Goal: Communication & Community: Ask a question

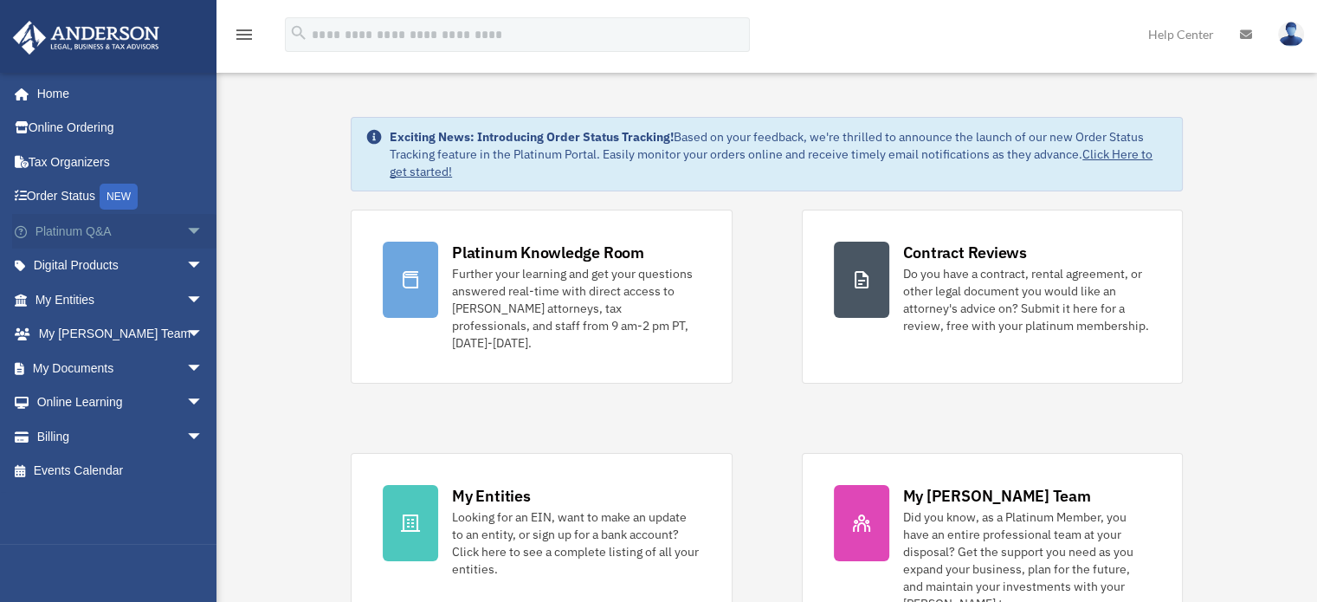
click at [186, 229] on span "arrow_drop_down" at bounding box center [203, 232] width 35 height 36
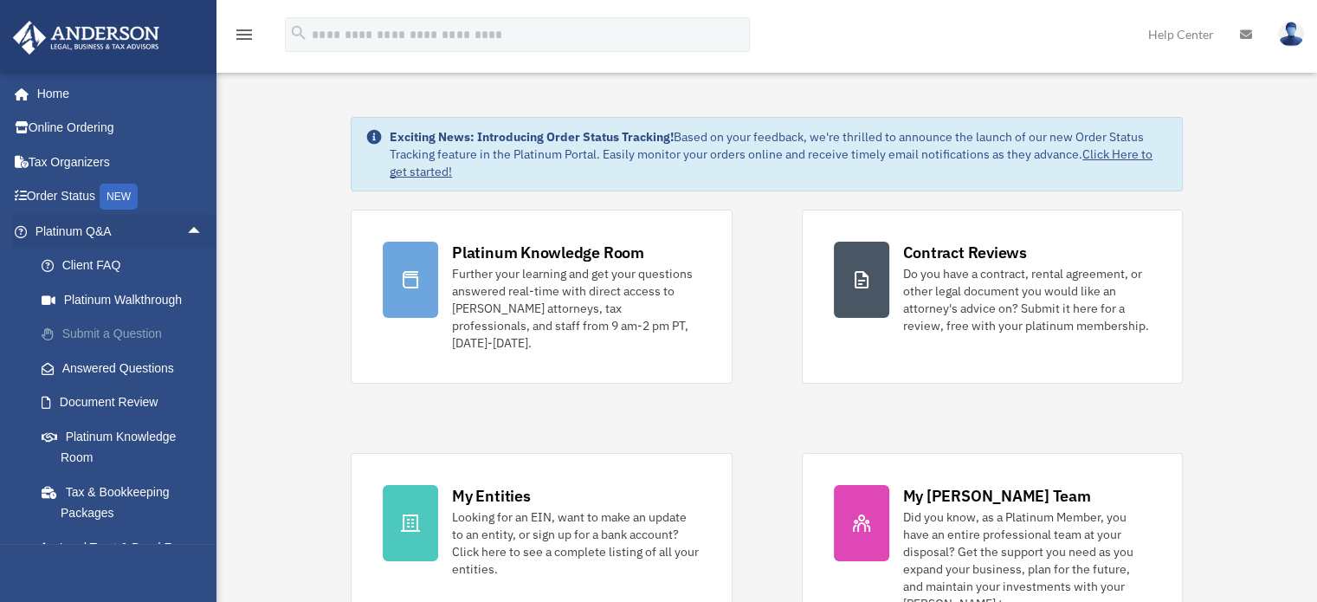
click at [97, 331] on link "Submit a Question" at bounding box center [126, 334] width 205 height 35
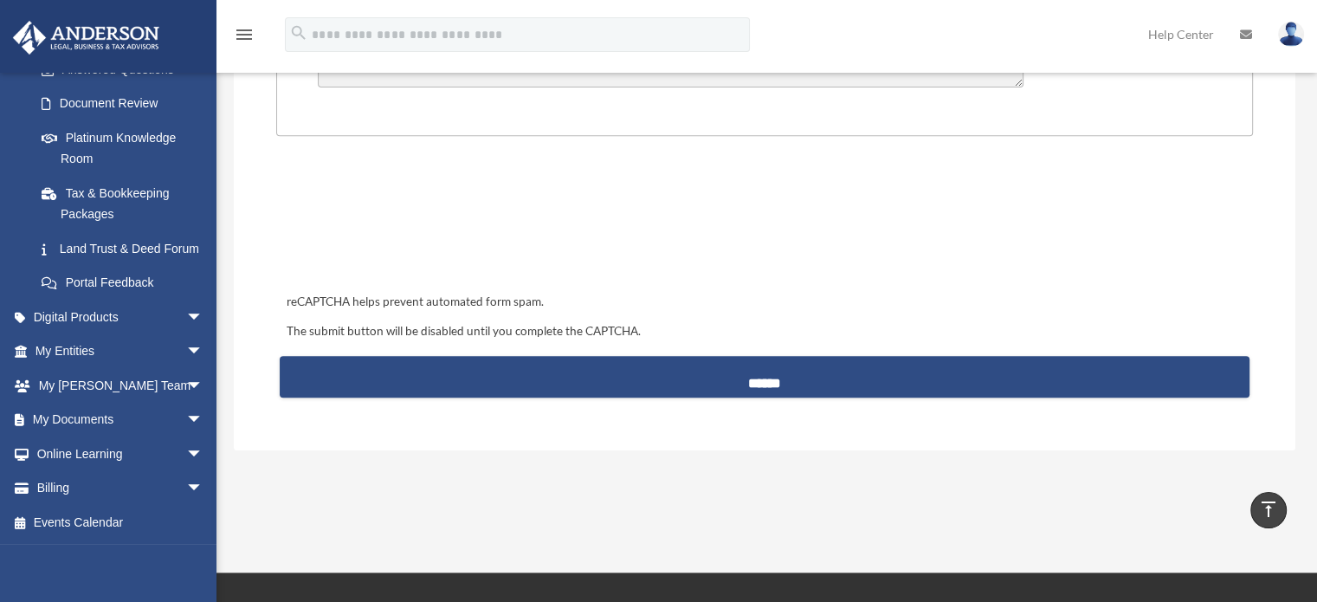
scroll to position [433, 0]
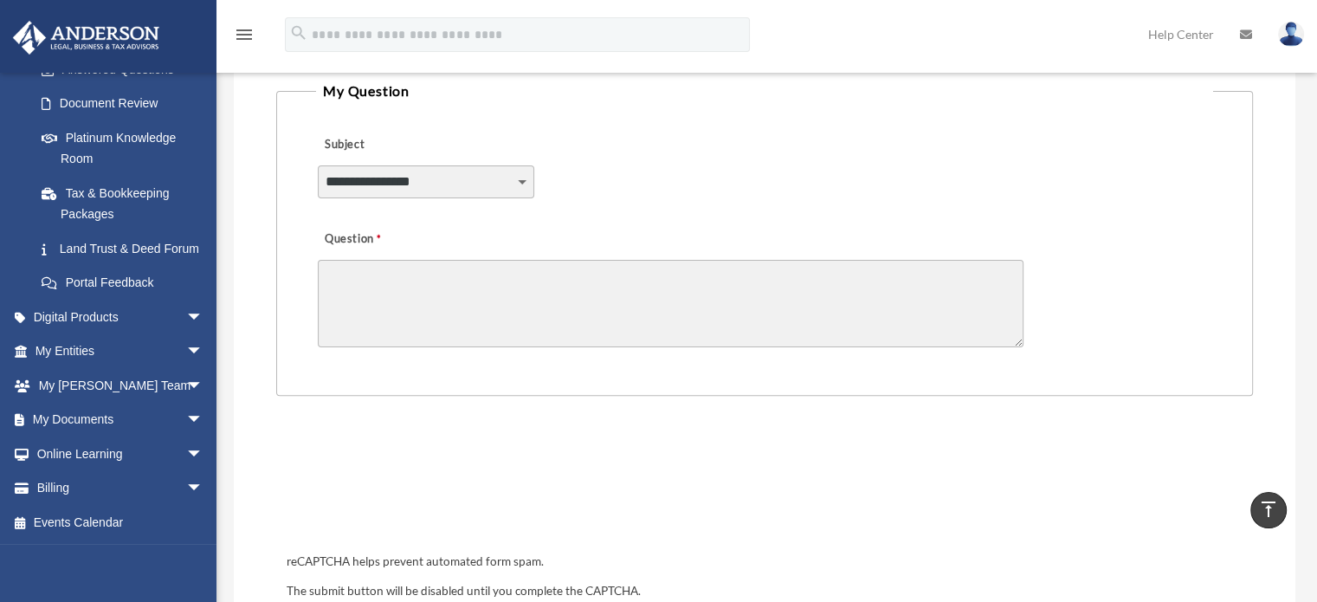
click at [495, 307] on textarea "Question" at bounding box center [671, 303] width 706 height 87
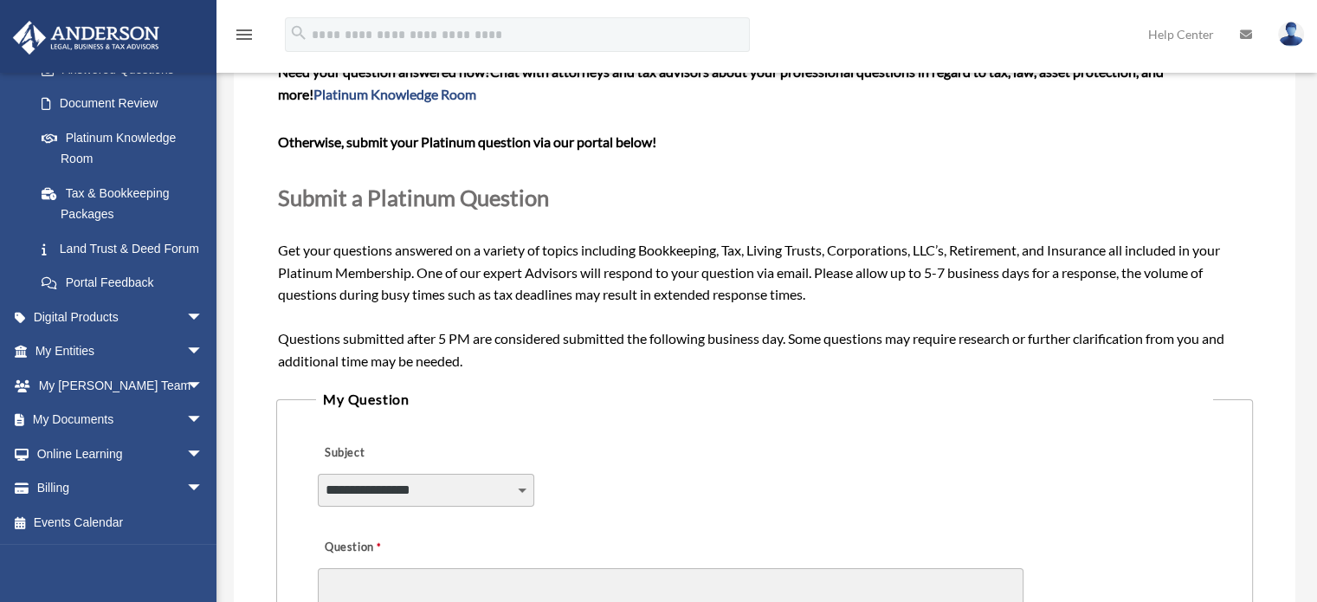
scroll to position [87, 0]
